Goal: Navigation & Orientation: Find specific page/section

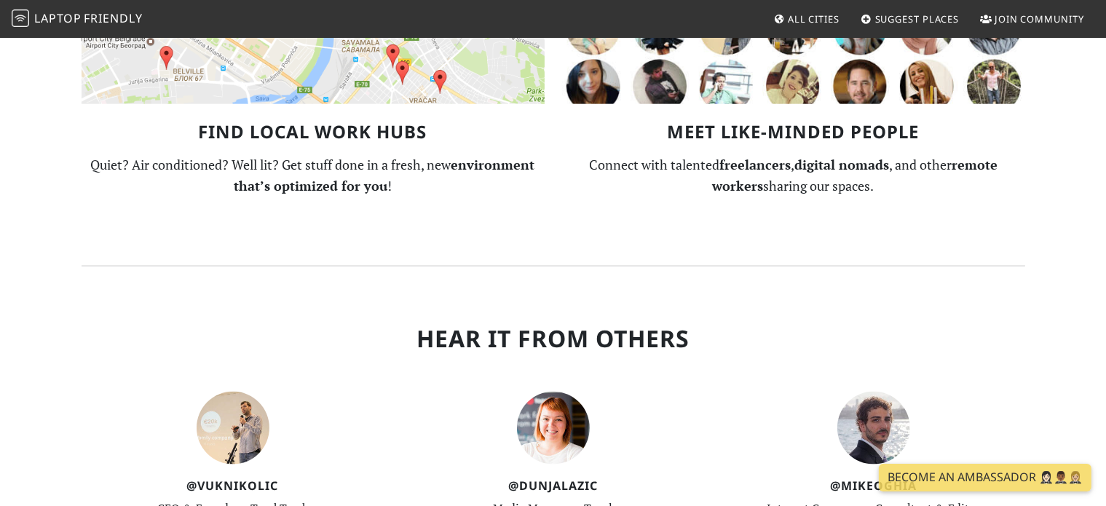
scroll to position [1869, 0]
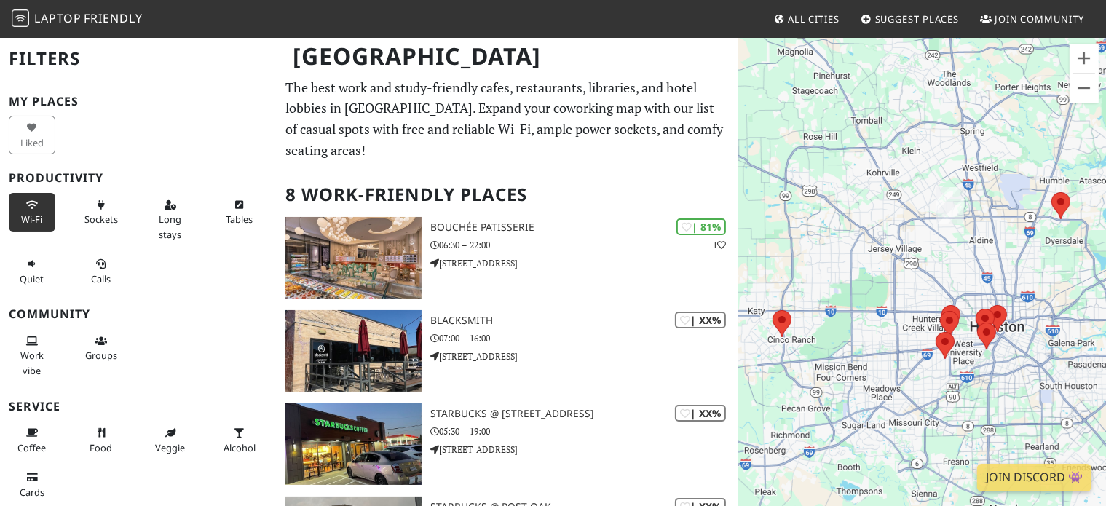
click at [33, 216] on span "Wi-Fi" at bounding box center [31, 219] width 21 height 13
click at [89, 210] on button "Sockets" at bounding box center [101, 212] width 47 height 39
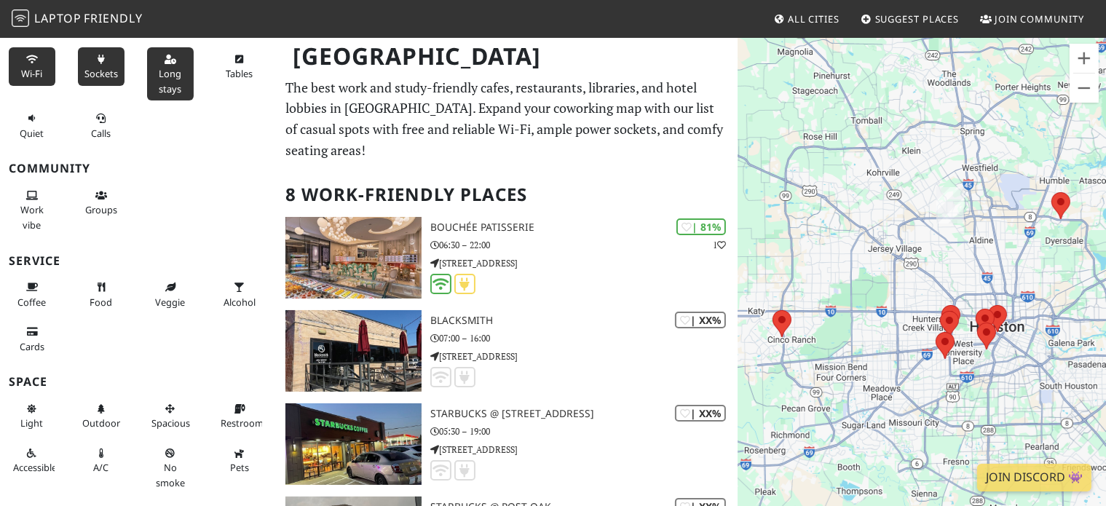
scroll to position [178, 0]
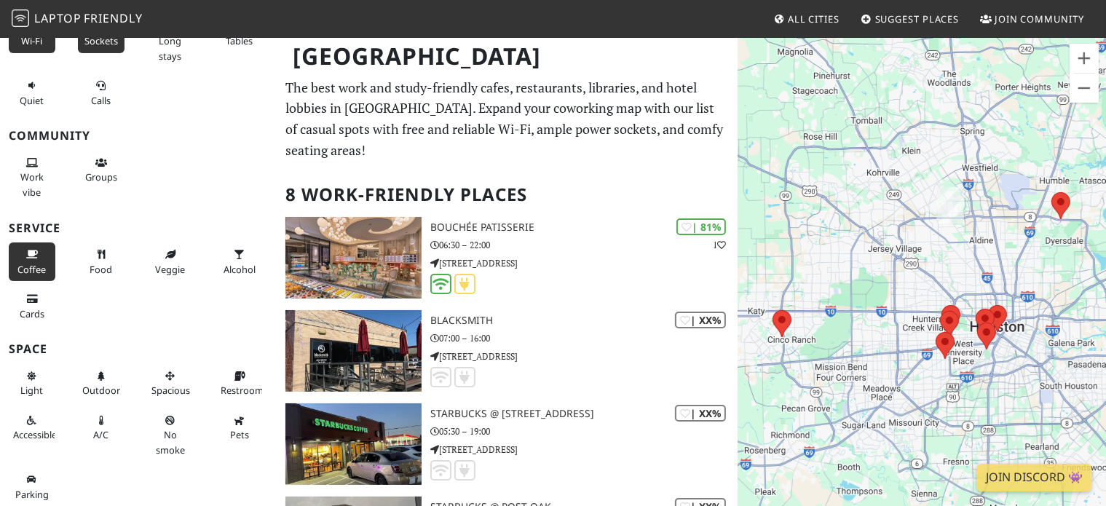
click at [38, 253] on button "Coffee" at bounding box center [32, 261] width 47 height 39
click at [94, 245] on button "Food" at bounding box center [101, 261] width 47 height 39
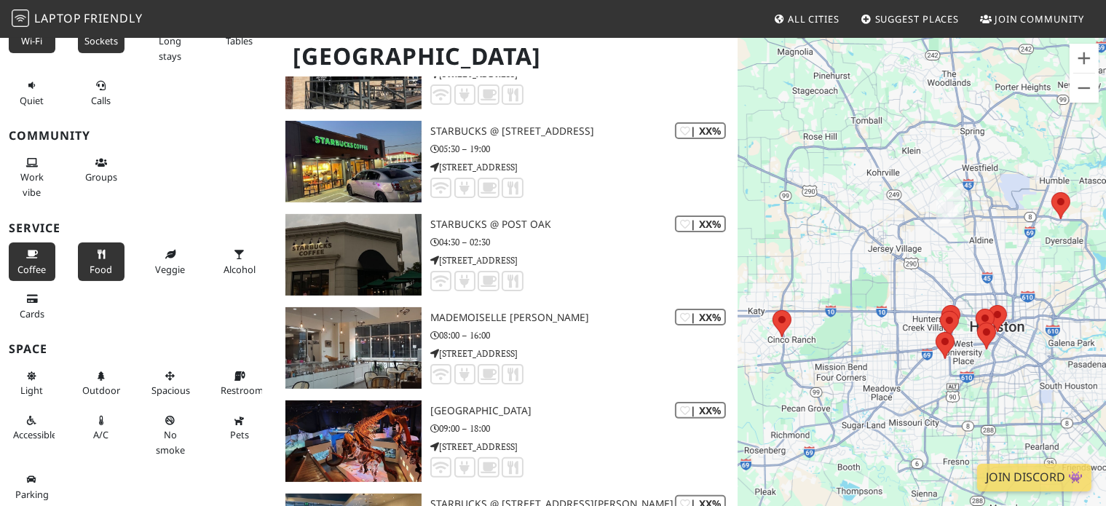
scroll to position [291, 0]
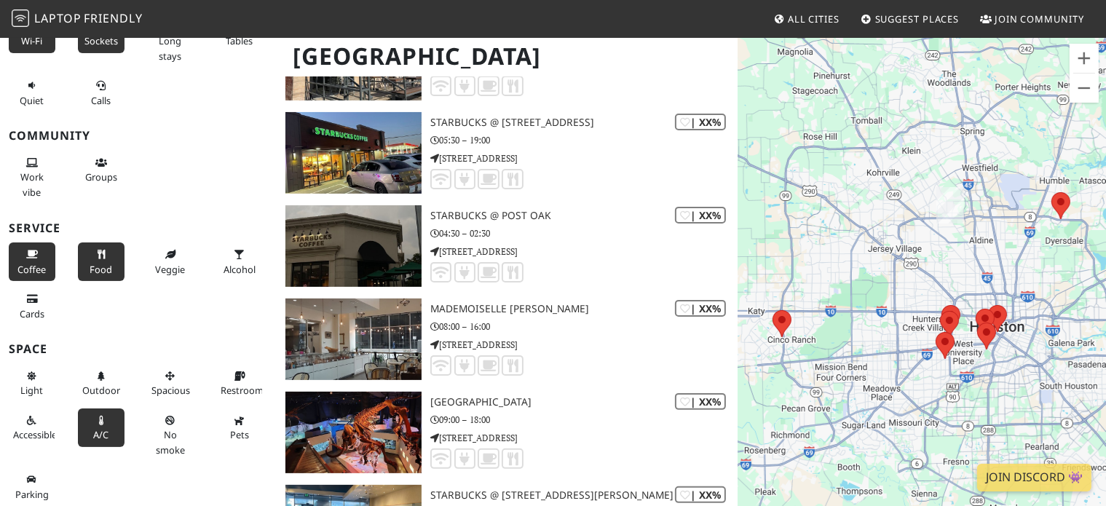
click at [103, 431] on span "A/C" at bounding box center [100, 434] width 15 height 13
click at [227, 384] on span "Restroom" at bounding box center [242, 390] width 43 height 13
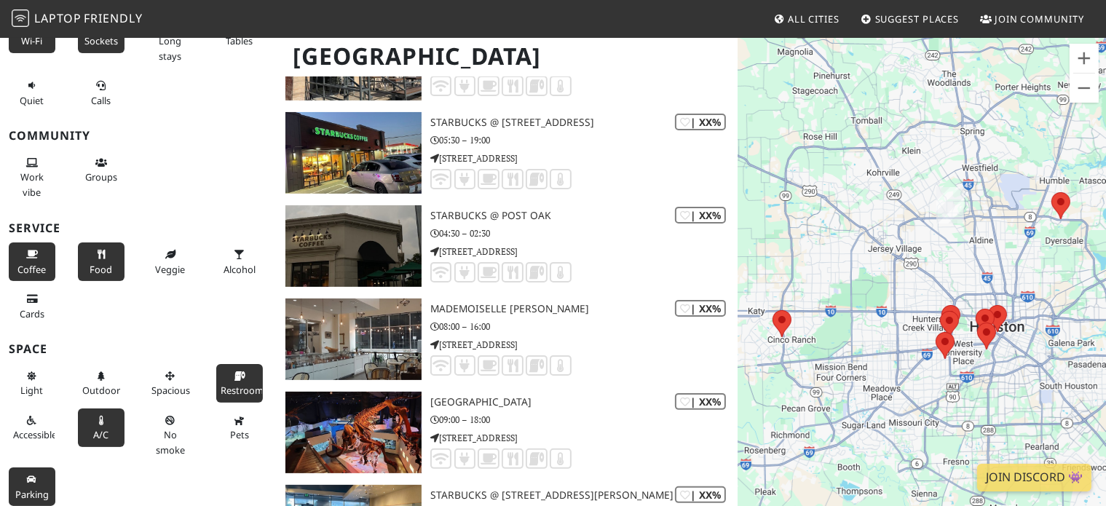
click at [41, 488] on span "Parking" at bounding box center [31, 494] width 33 height 13
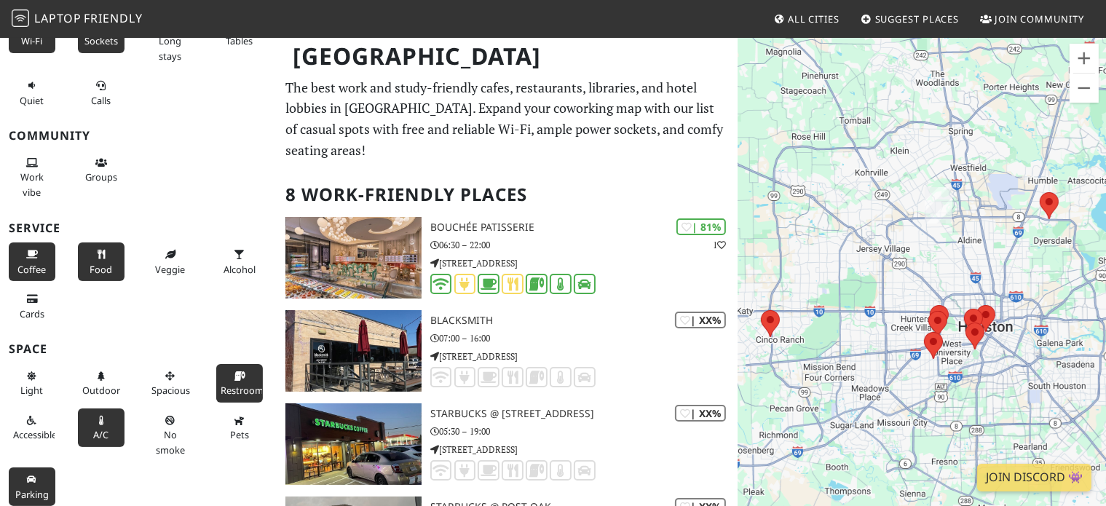
scroll to position [0, 0]
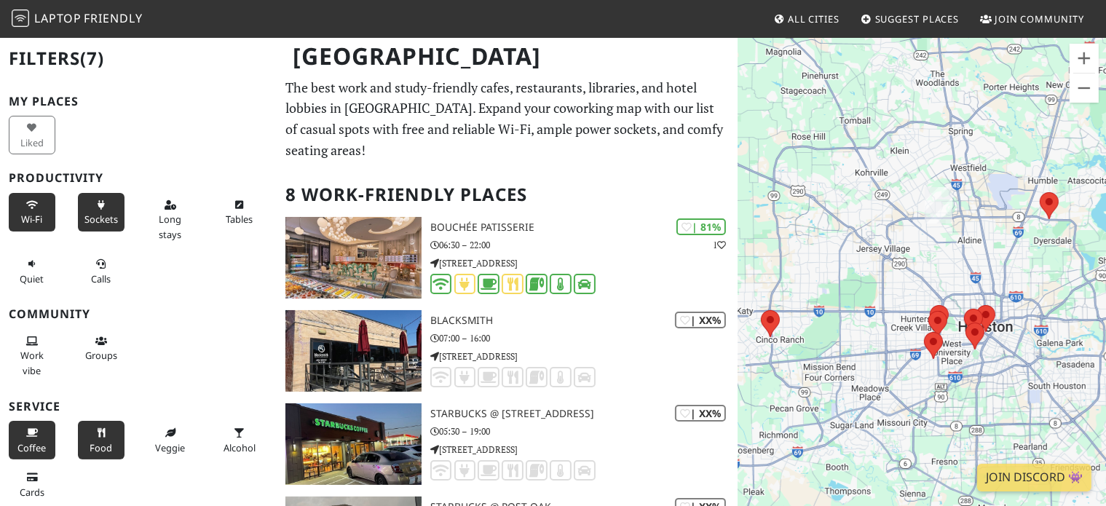
click at [982, 282] on div at bounding box center [922, 289] width 368 height 506
click at [964, 244] on div at bounding box center [922, 289] width 368 height 506
click at [934, 200] on img at bounding box center [939, 205] width 28 height 36
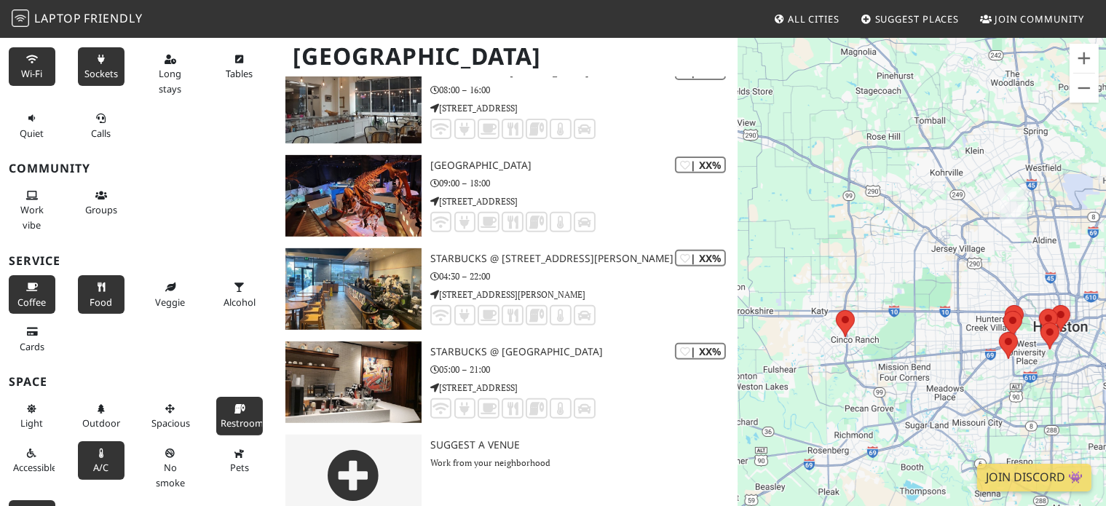
scroll to position [178, 0]
